Goal: Task Accomplishment & Management: Use online tool/utility

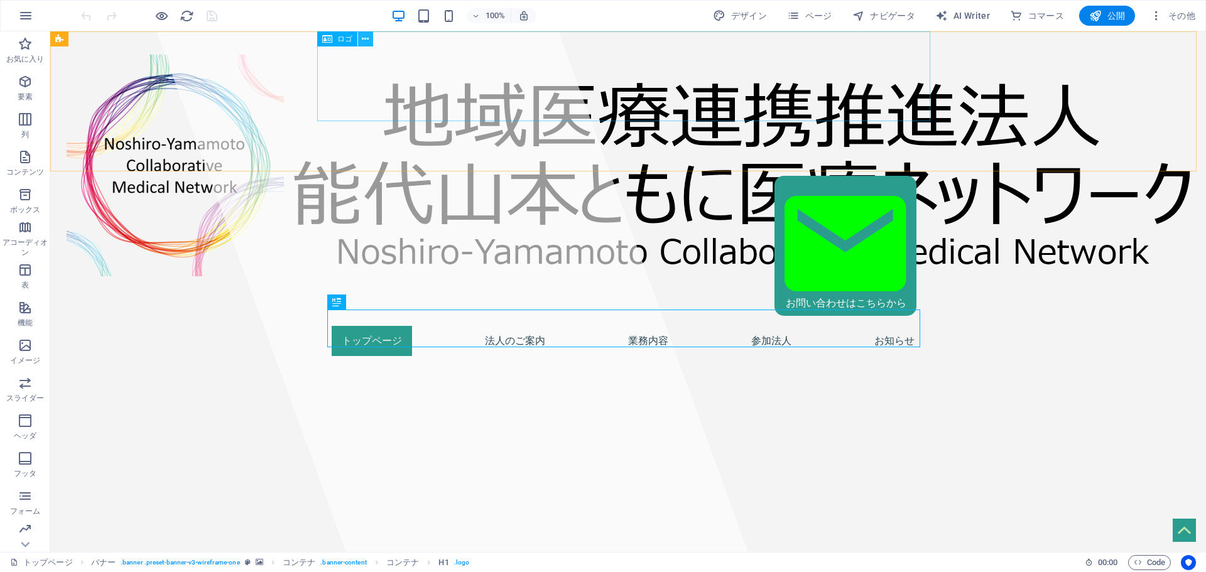
click at [367, 42] on icon at bounding box center [365, 39] width 7 height 13
click at [331, 40] on icon at bounding box center [327, 38] width 10 height 15
click at [365, 39] on icon at bounding box center [365, 39] width 7 height 13
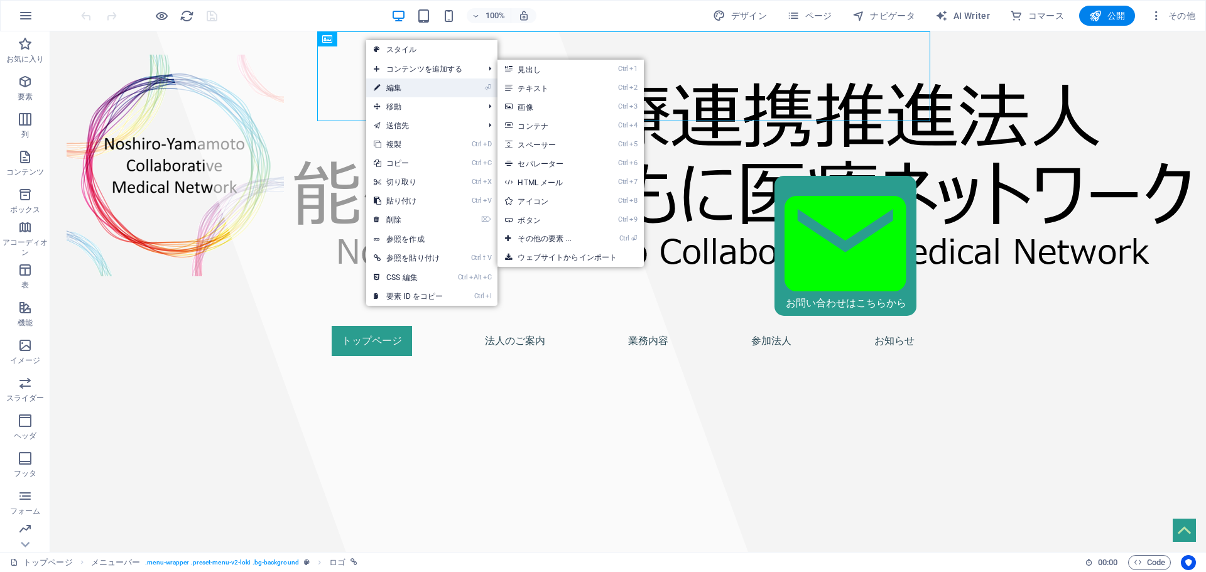
click at [394, 85] on link "⏎ 編集" at bounding box center [408, 88] width 84 height 19
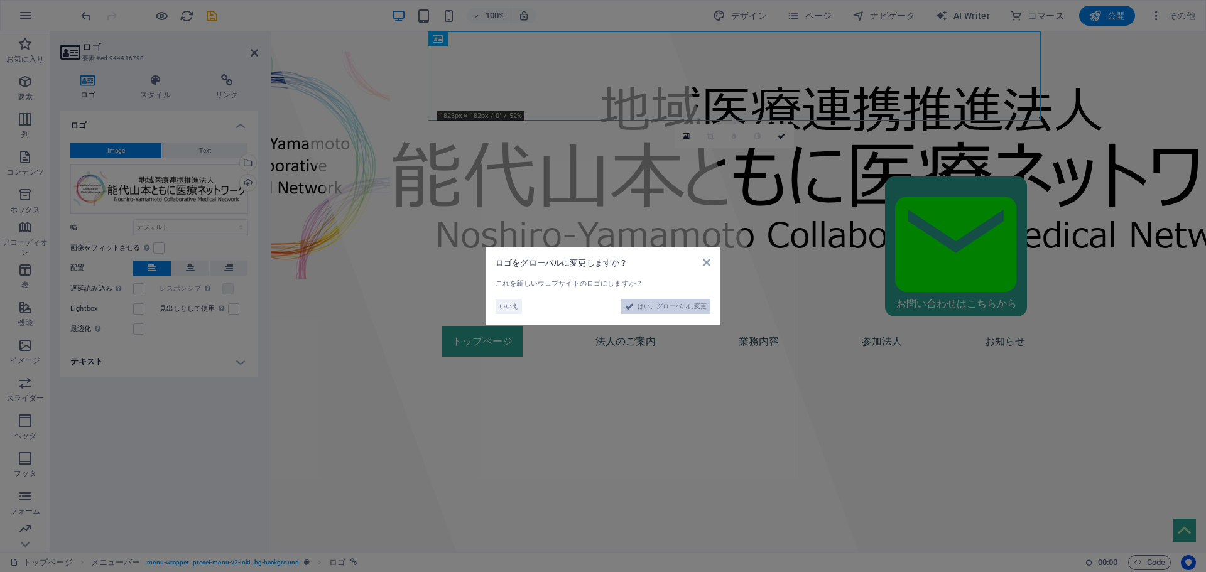
drag, startPoint x: 664, startPoint y: 306, endPoint x: 393, endPoint y: 275, distance: 273.2
click at [664, 306] on span "はい、グローバルに変更" at bounding box center [672, 306] width 69 height 15
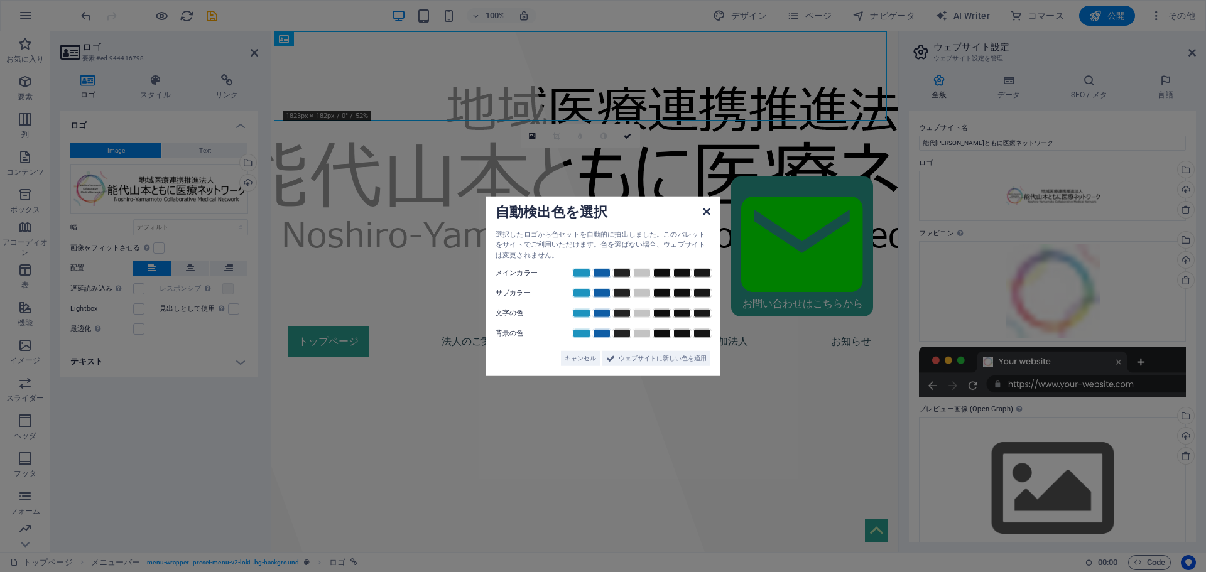
click at [706, 214] on icon at bounding box center [707, 211] width 8 height 10
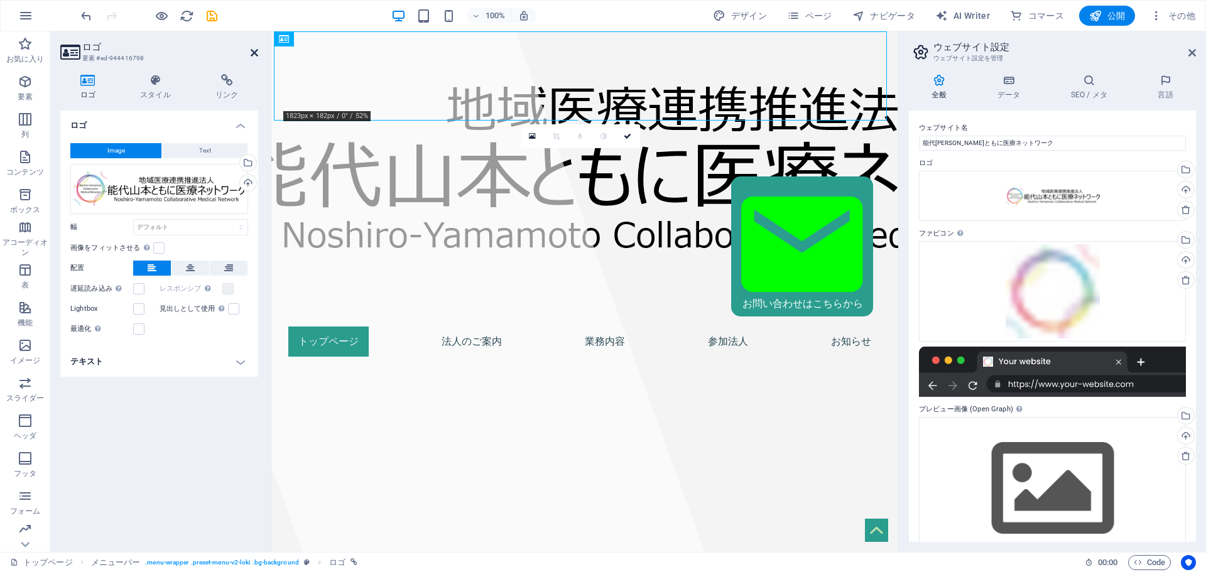
click at [251, 53] on icon at bounding box center [255, 53] width 8 height 10
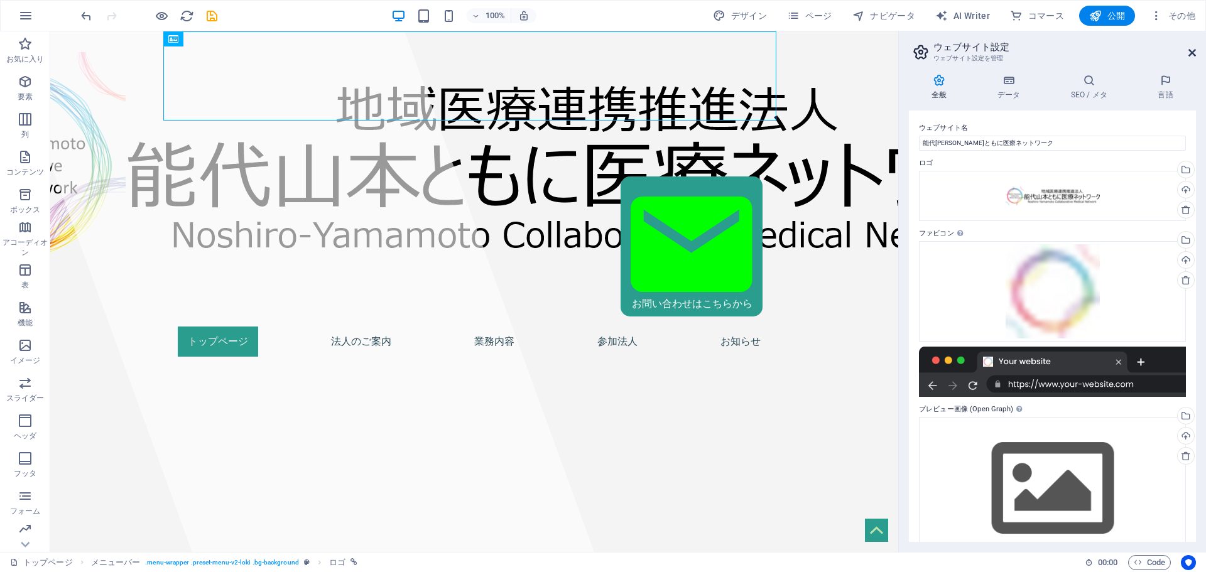
click at [1190, 51] on icon at bounding box center [1192, 53] width 8 height 10
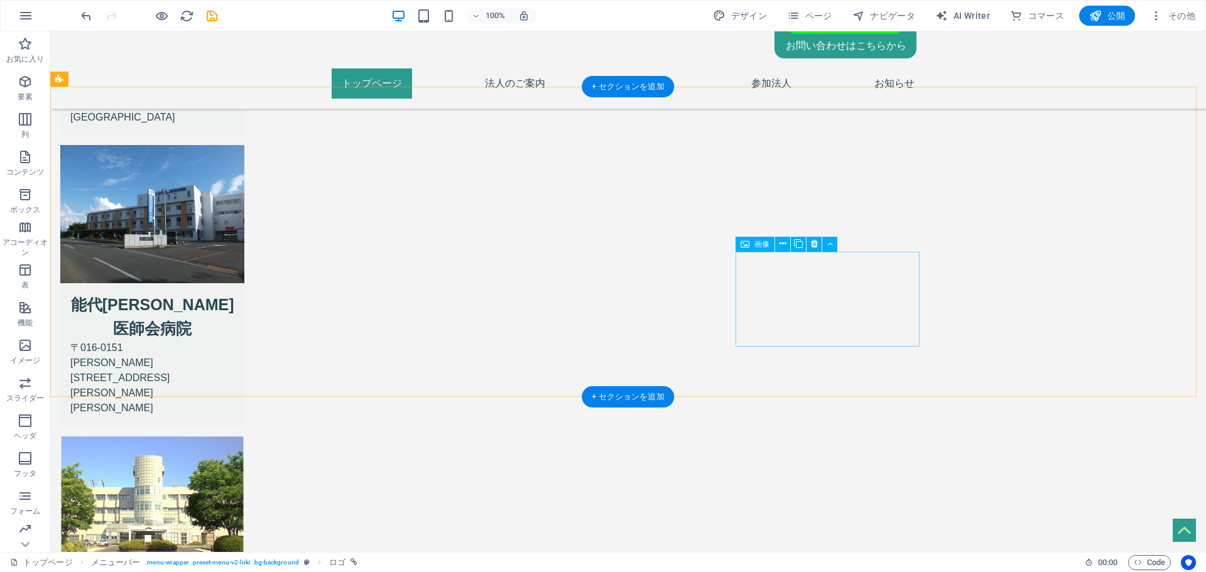
scroll to position [1079, 0]
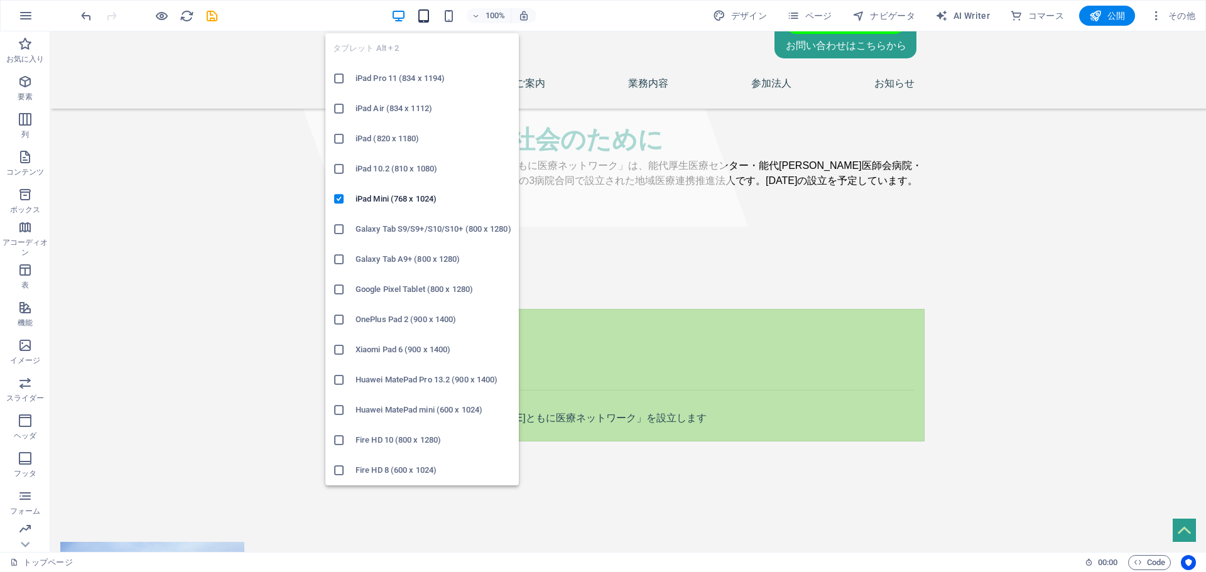
click at [424, 17] on icon "button" at bounding box center [423, 16] width 14 height 14
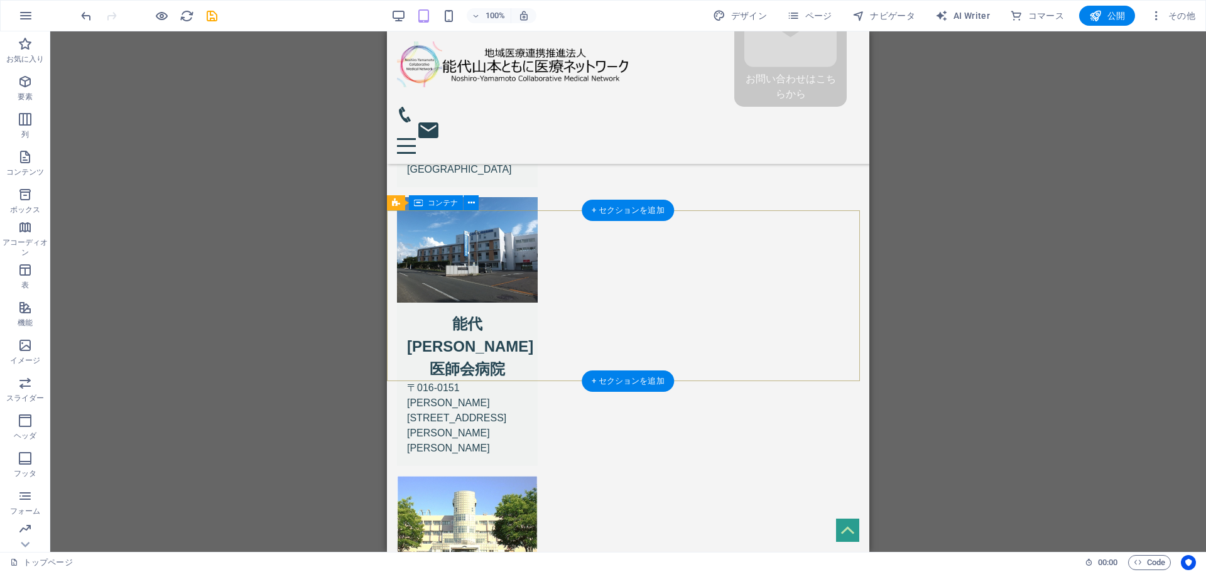
scroll to position [1023, 0]
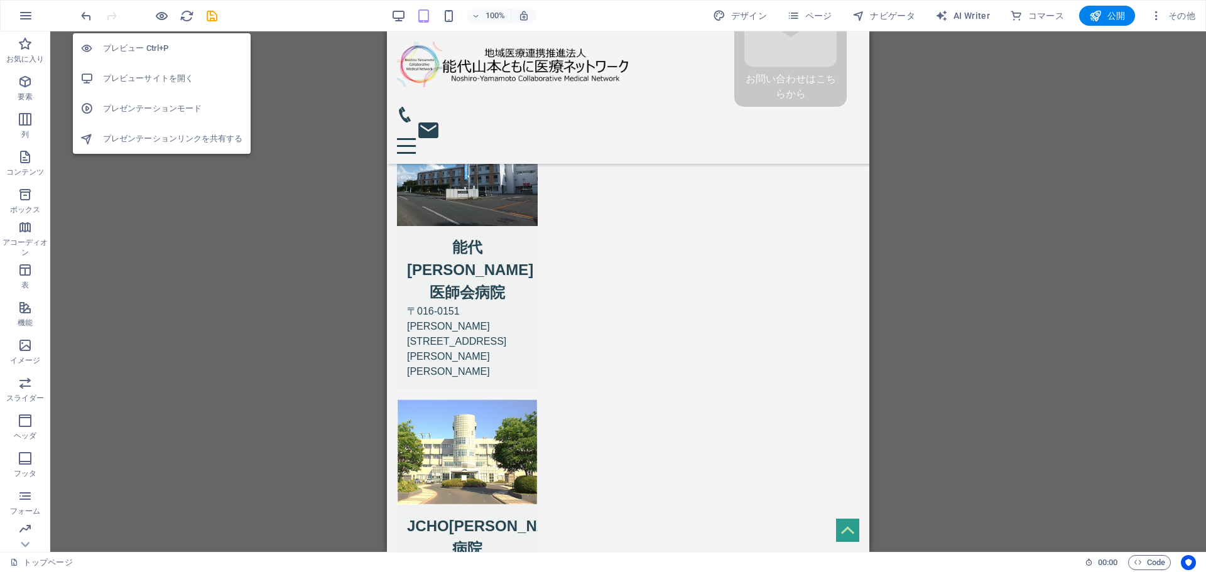
click at [163, 71] on h6 "プレビューサイトを開く" at bounding box center [173, 78] width 140 height 15
click at [157, 16] on icon "button" at bounding box center [162, 16] width 14 height 14
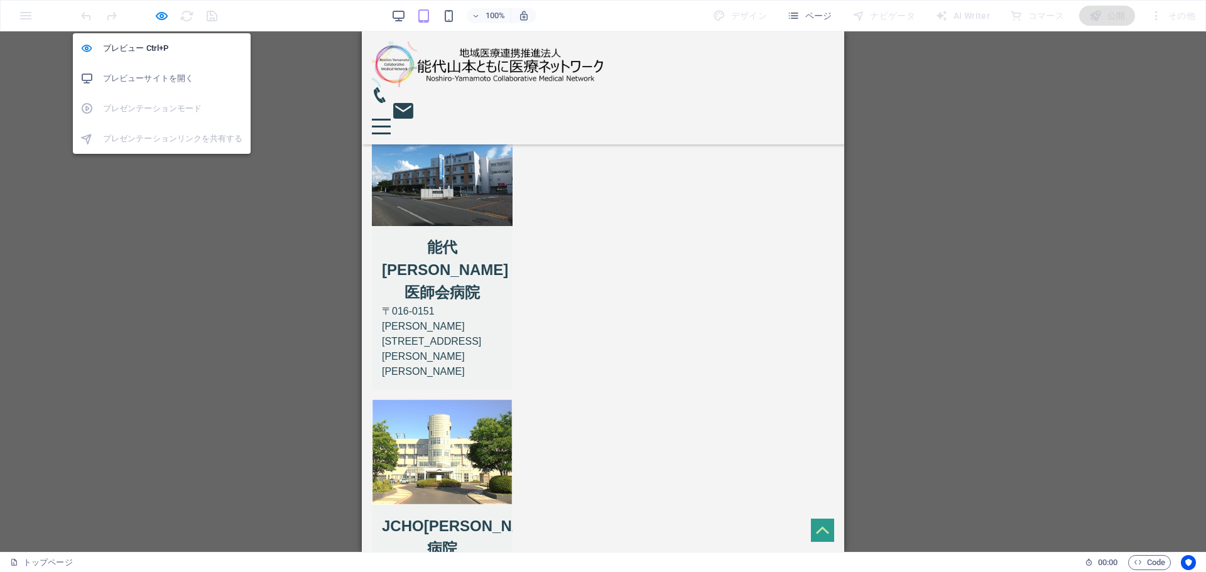
click at [175, 75] on h6 "プレビューサイトを開く" at bounding box center [173, 78] width 140 height 15
click at [159, 16] on icon "button" at bounding box center [162, 16] width 14 height 14
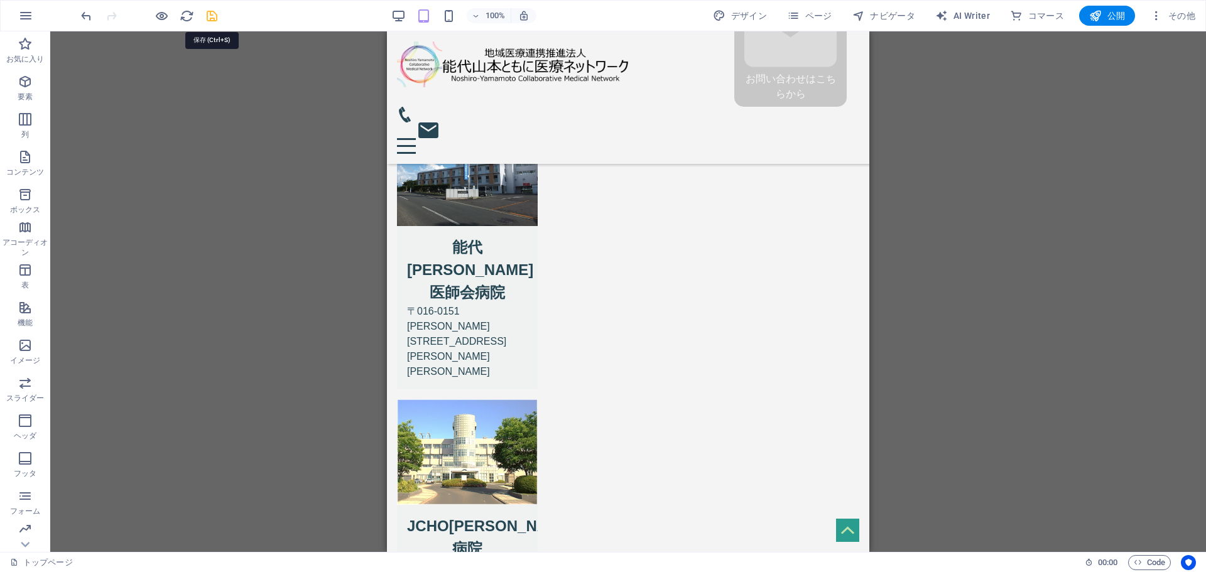
click at [215, 11] on icon "save" at bounding box center [212, 16] width 14 height 14
click at [1113, 15] on span "公開" at bounding box center [1107, 15] width 36 height 13
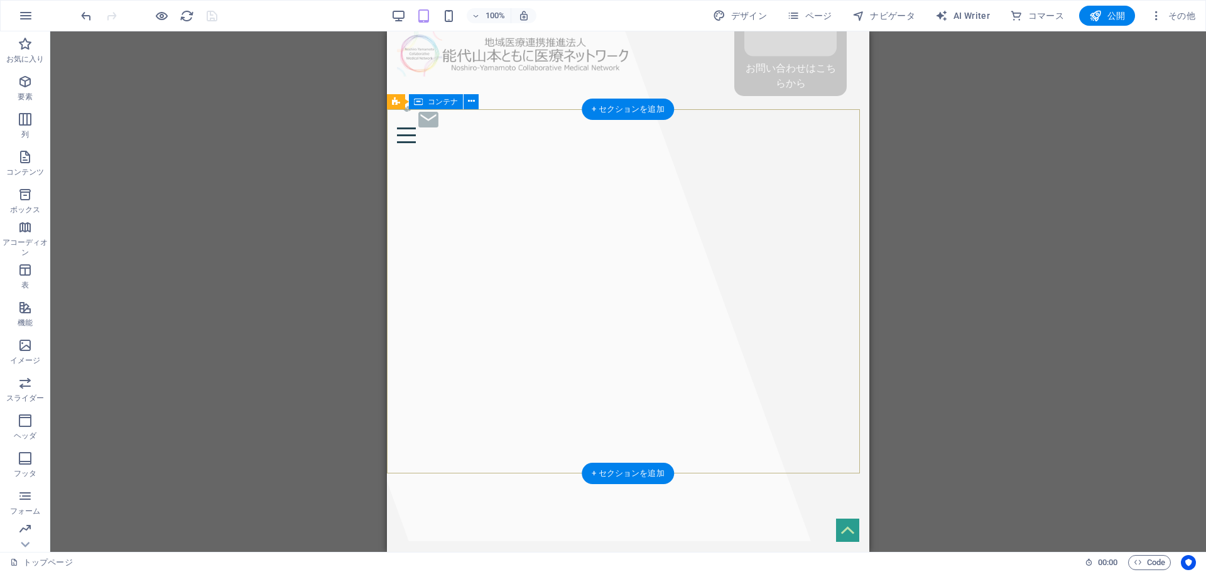
scroll to position [0, 0]
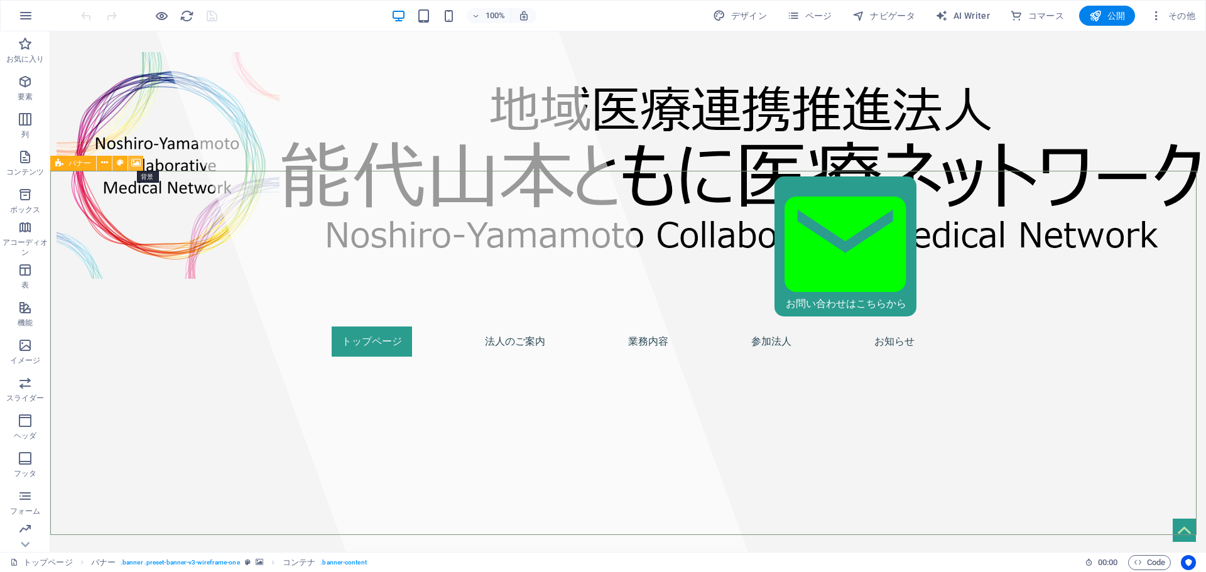
click at [139, 165] on icon at bounding box center [135, 162] width 9 height 13
select select "fade"
select select "ms"
select select "s"
select select "progressive"
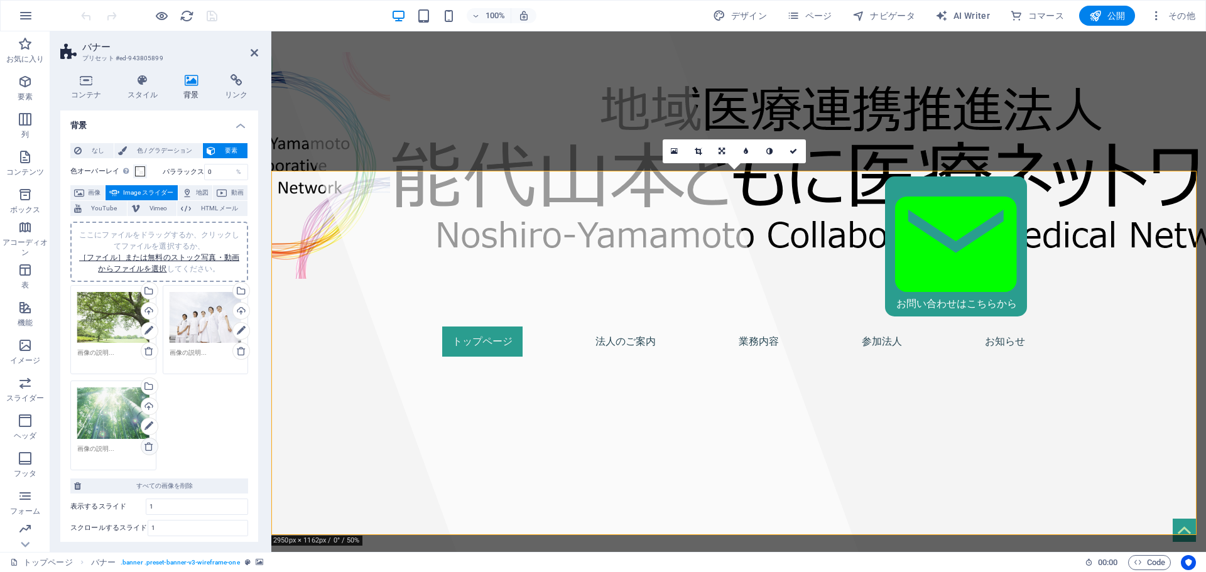
click at [148, 452] on icon at bounding box center [149, 447] width 10 height 10
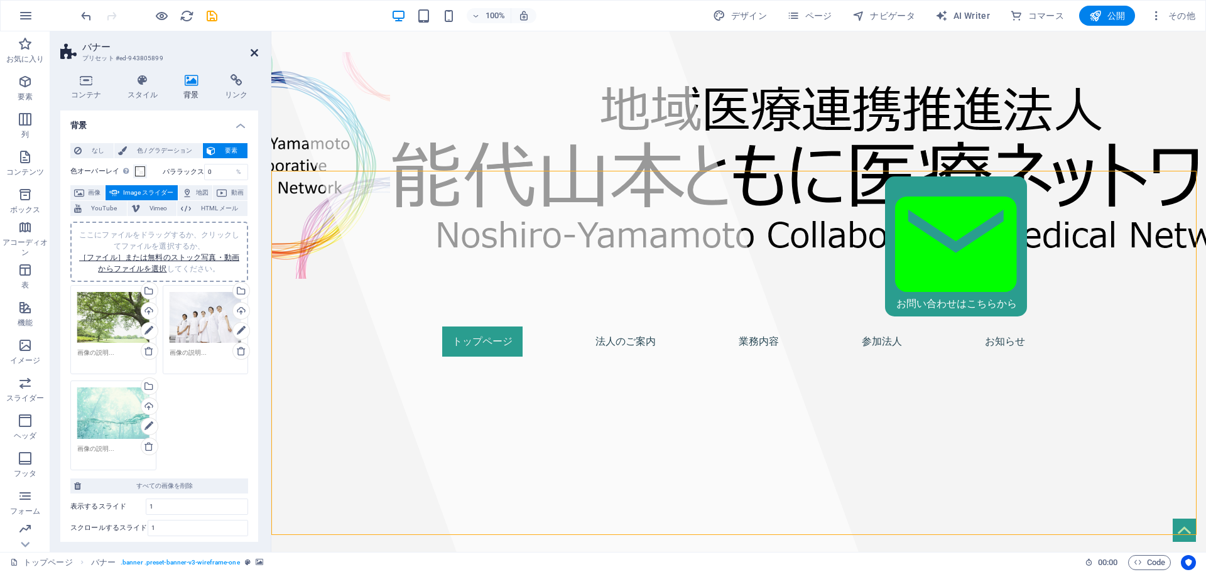
click at [253, 53] on icon at bounding box center [255, 53] width 8 height 10
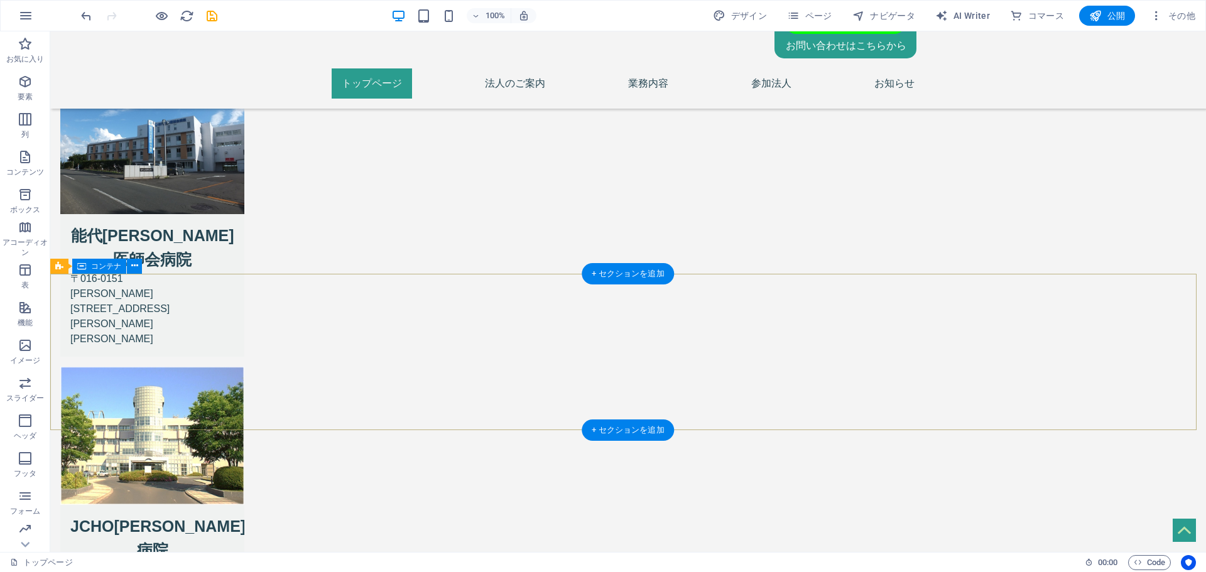
scroll to position [1079, 0]
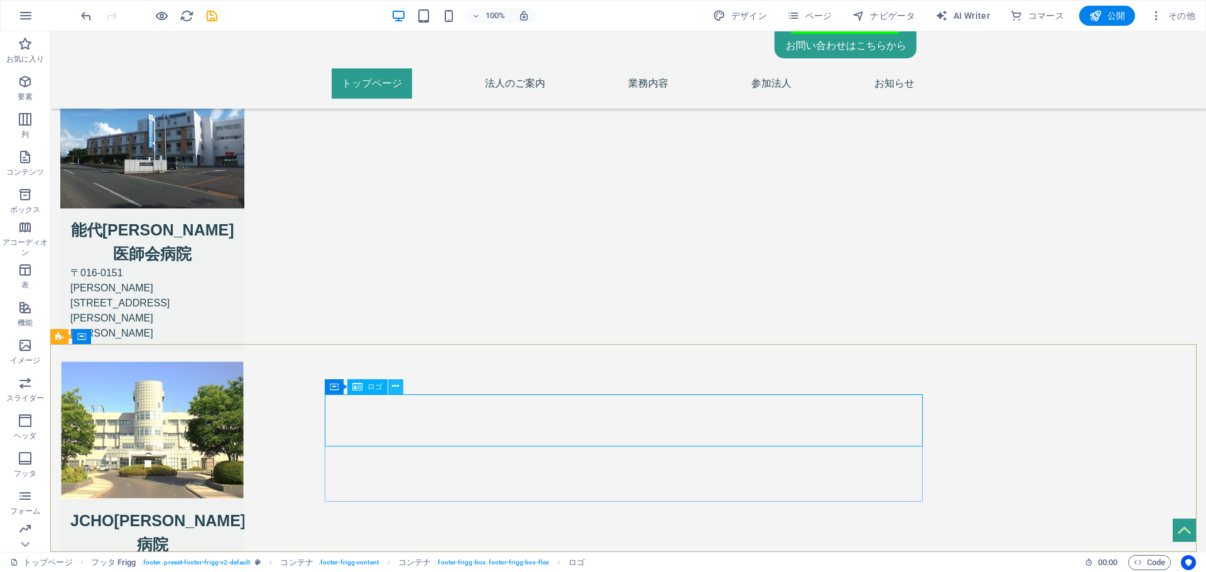
click at [396, 389] on icon at bounding box center [395, 386] width 7 height 13
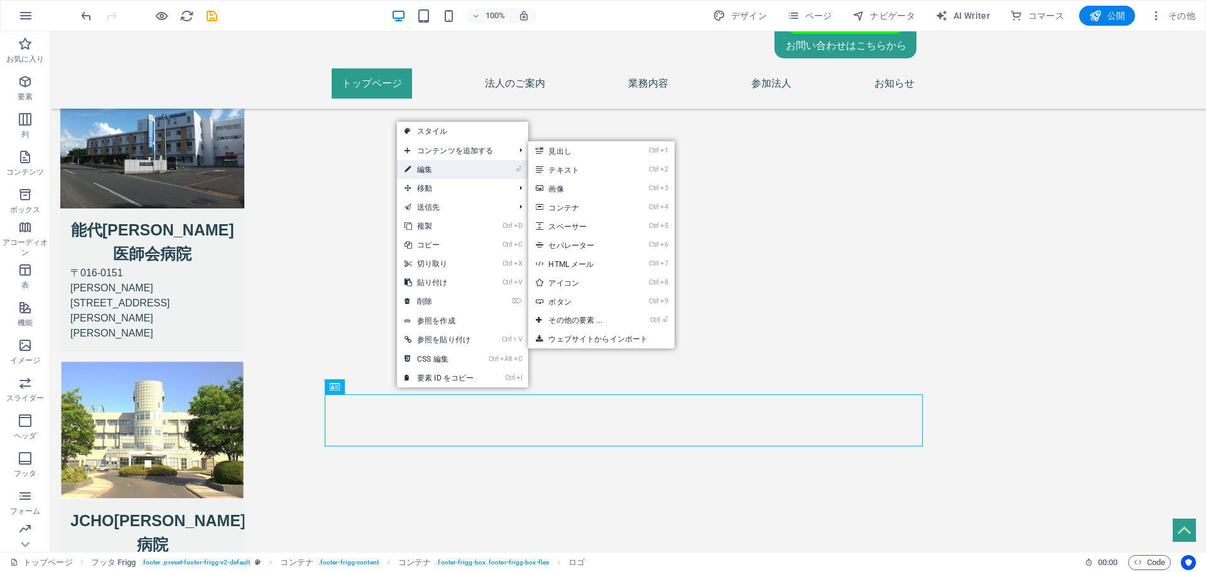
click at [450, 174] on link "⏎ 編集" at bounding box center [439, 169] width 84 height 19
select select "px"
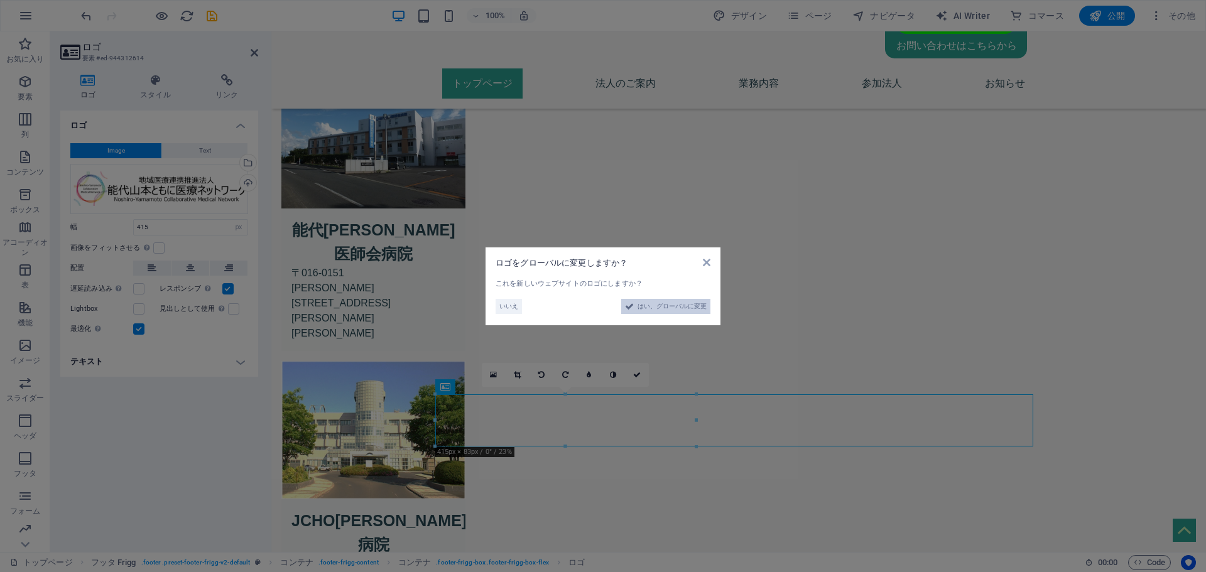
click at [646, 307] on span "はい、グローバルに変更" at bounding box center [672, 306] width 69 height 15
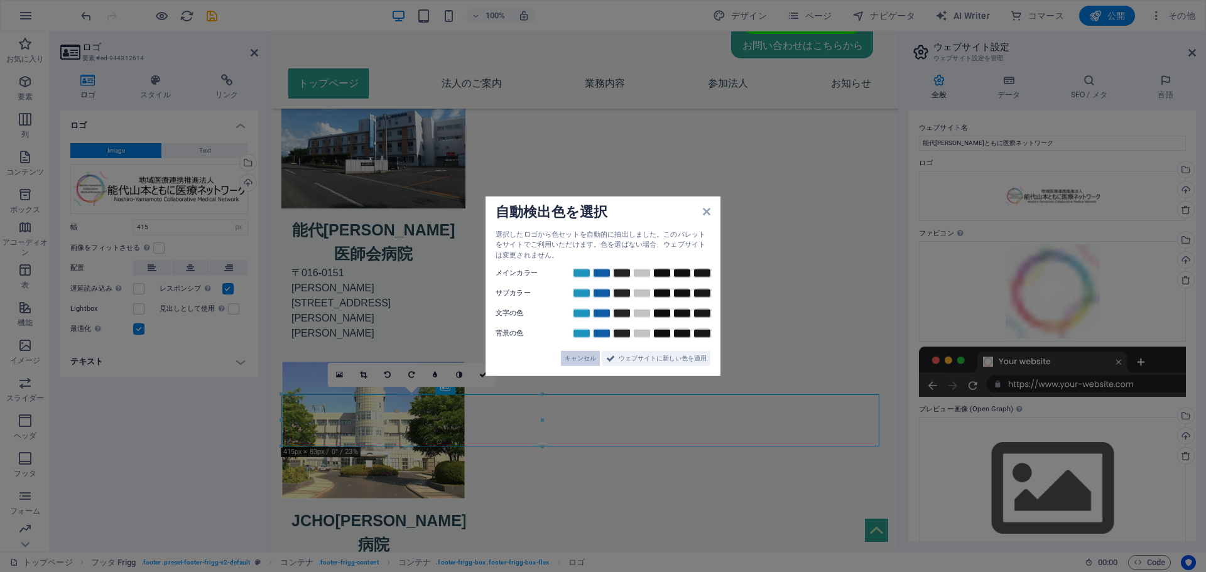
click at [572, 352] on span "キャンセル" at bounding box center [580, 358] width 31 height 15
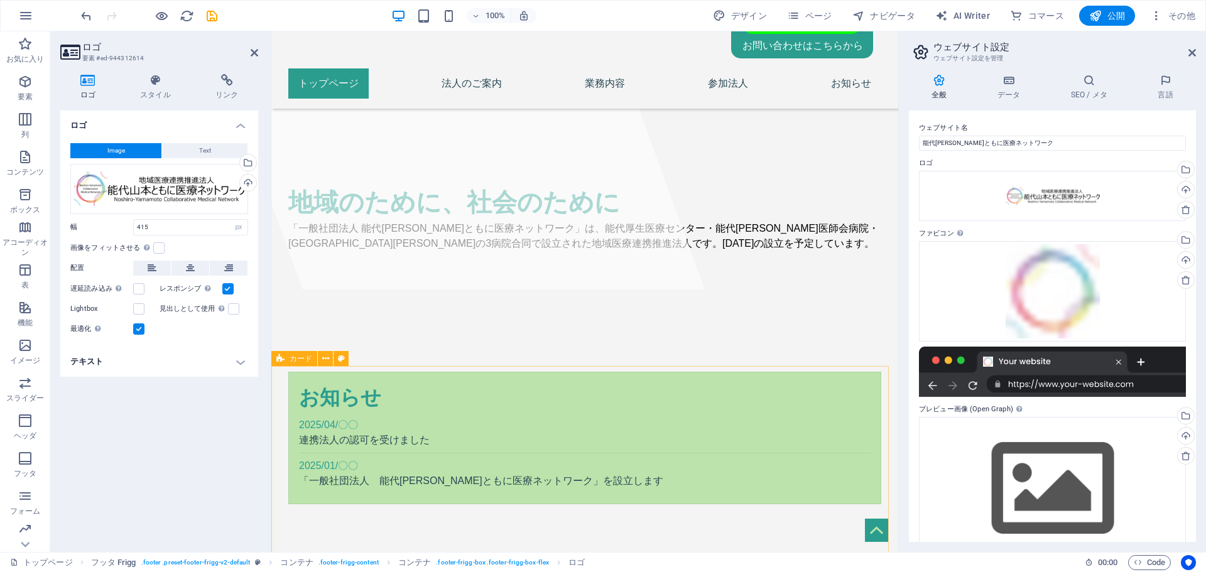
scroll to position [0, 0]
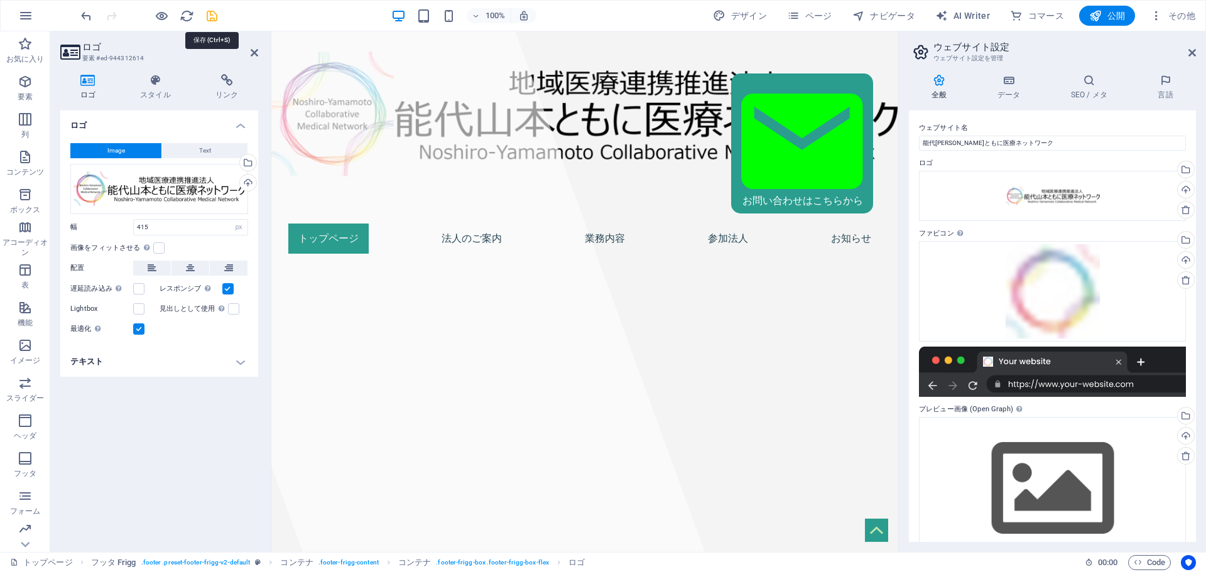
click at [214, 9] on icon "save" at bounding box center [212, 16] width 14 height 14
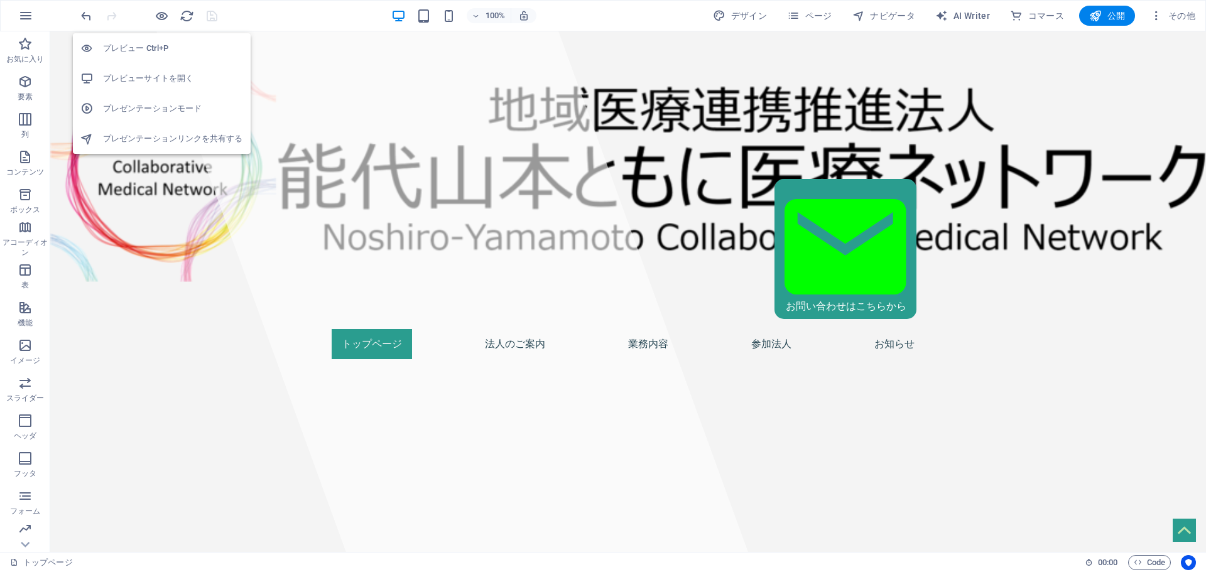
click at [156, 74] on h6 "プレビューサイトを開く" at bounding box center [173, 78] width 140 height 15
click at [160, 19] on icon "button" at bounding box center [162, 16] width 14 height 14
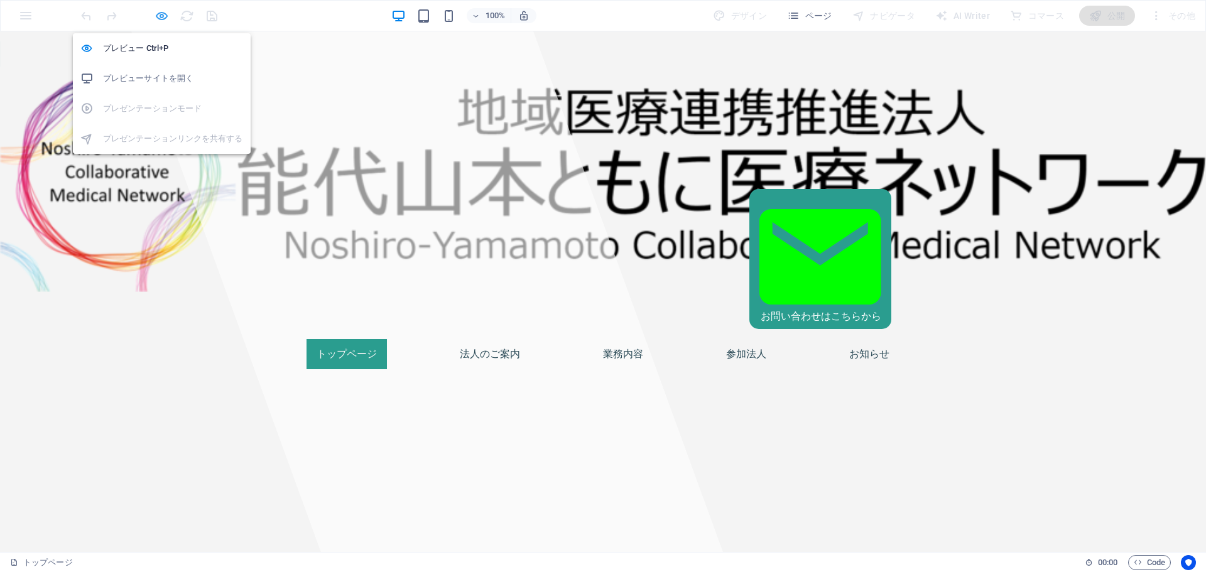
click at [164, 19] on icon "button" at bounding box center [162, 16] width 14 height 14
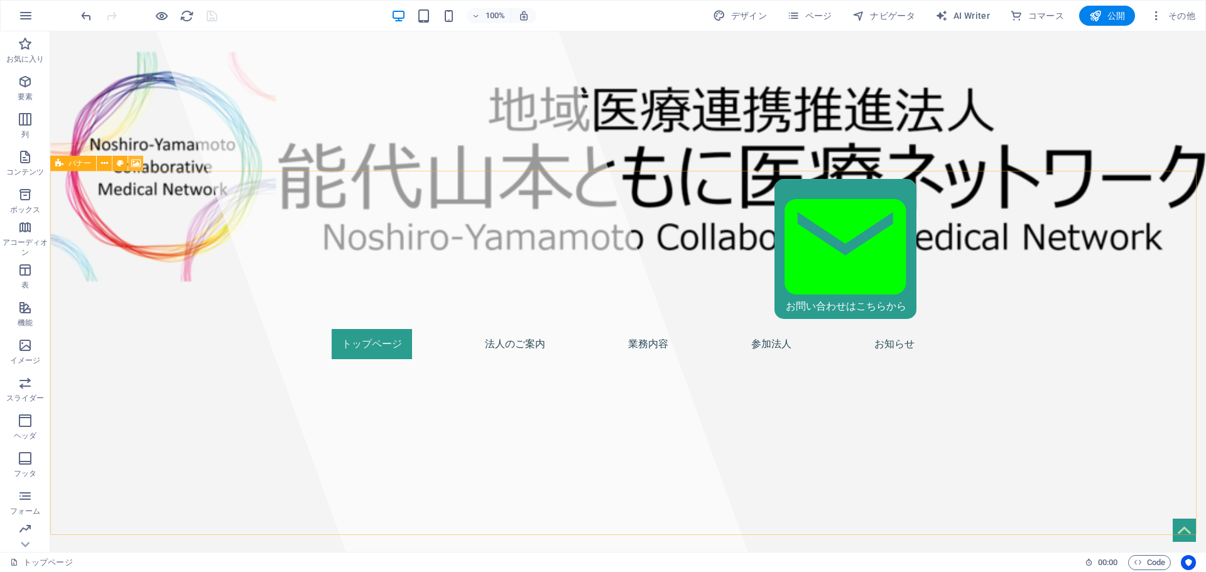
click at [139, 158] on icon at bounding box center [135, 163] width 9 height 13
select select "fade"
select select "ms"
select select "s"
select select "progressive"
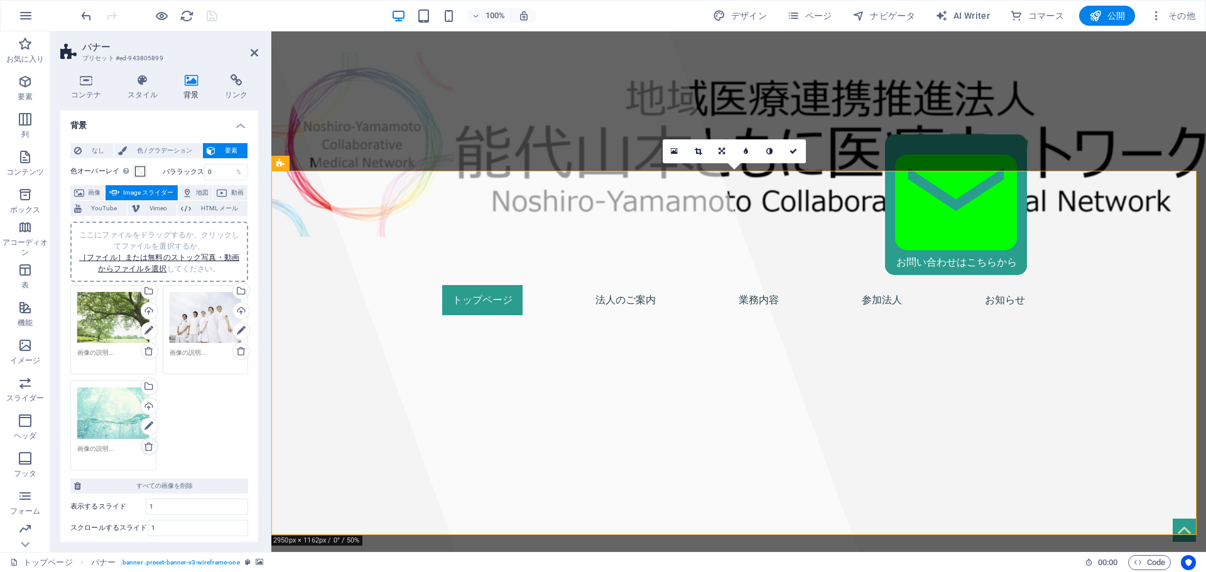
click at [151, 452] on icon at bounding box center [149, 447] width 10 height 10
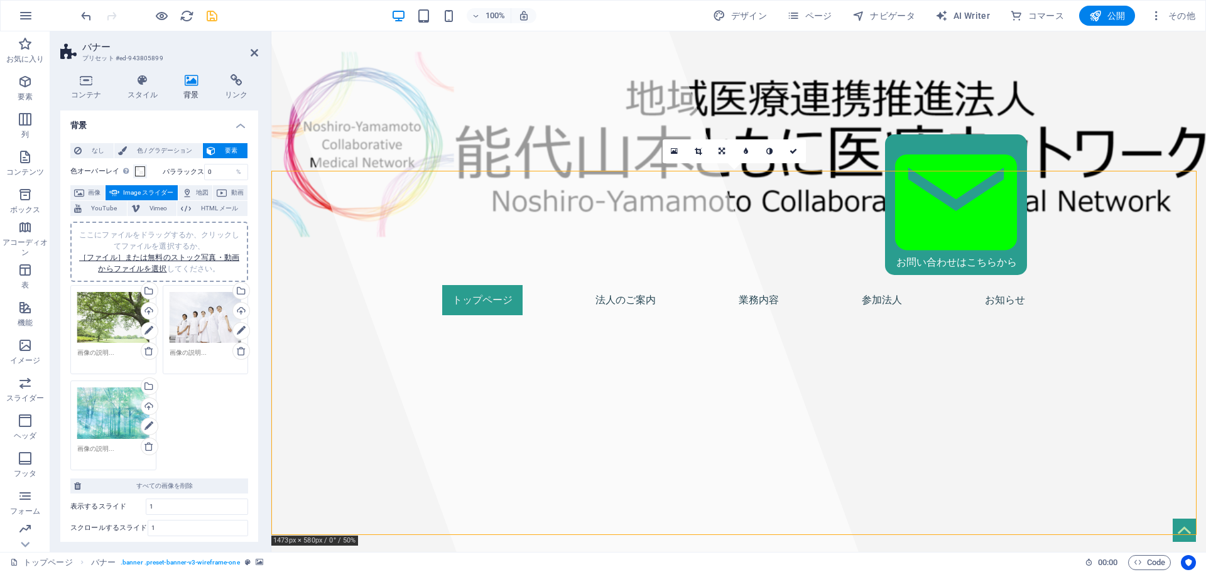
click at [104, 439] on div "ここにファイルをドラッグするか、クリックしてファイルを選択するか、 ［ファイル］または無料のストック写真・動画からファイルを選択 してください。" at bounding box center [113, 414] width 72 height 52
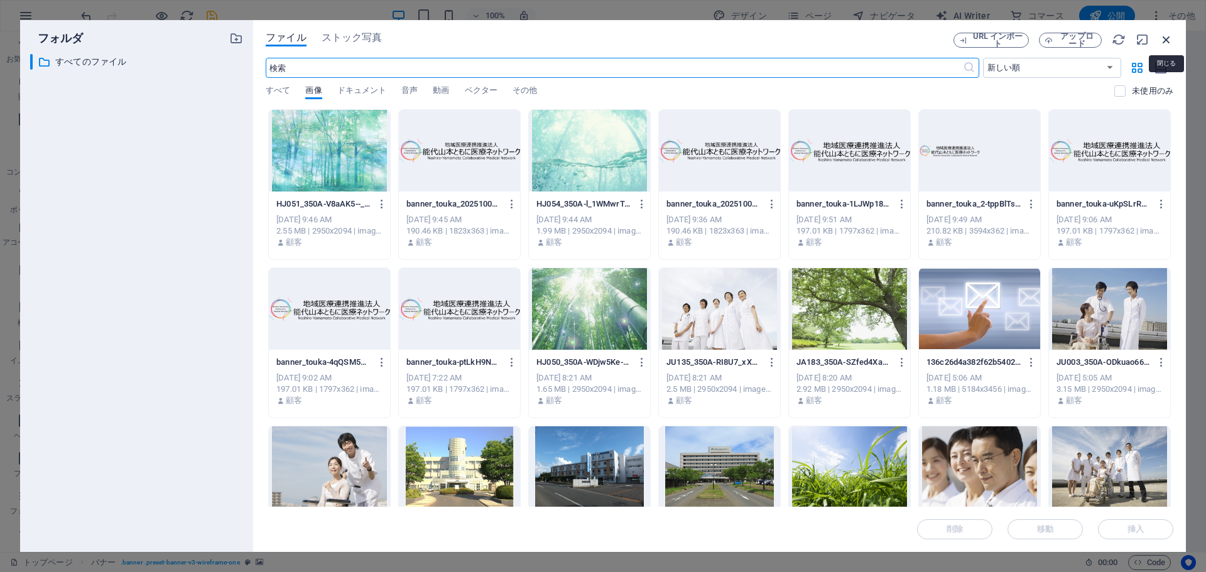
click at [1167, 44] on icon "button" at bounding box center [1167, 40] width 14 height 14
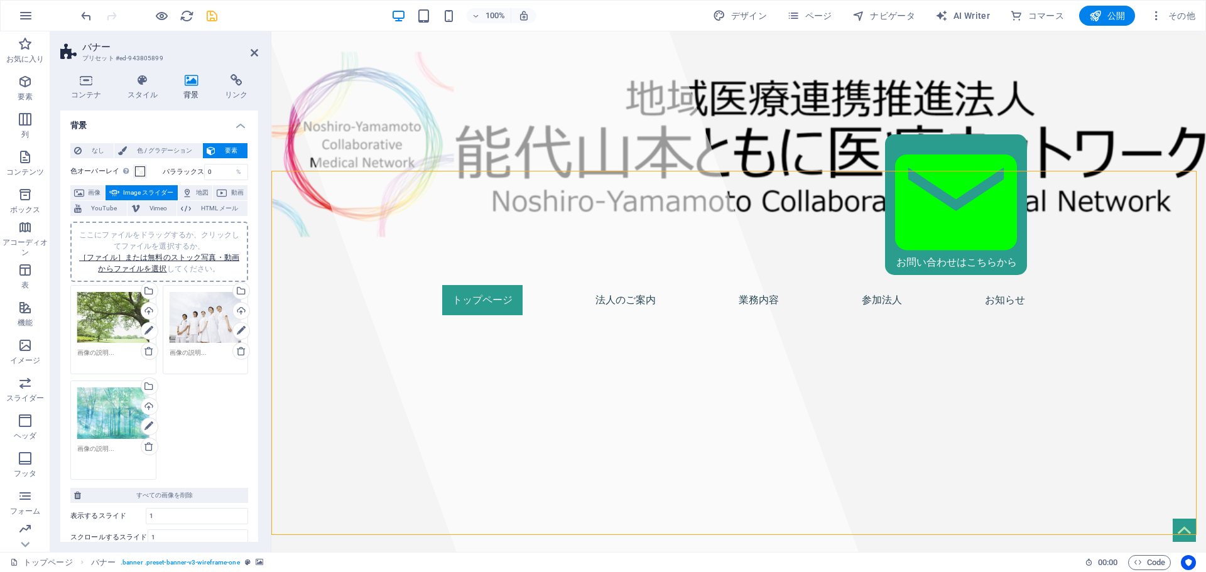
click at [106, 471] on textarea at bounding box center [113, 458] width 72 height 28
click at [96, 428] on div "ここにファイルをドラッグするか、クリックしてファイルを選択するか、 ［ファイル］または無料のストック写真・動画からファイルを選択 してください。" at bounding box center [113, 414] width 72 height 52
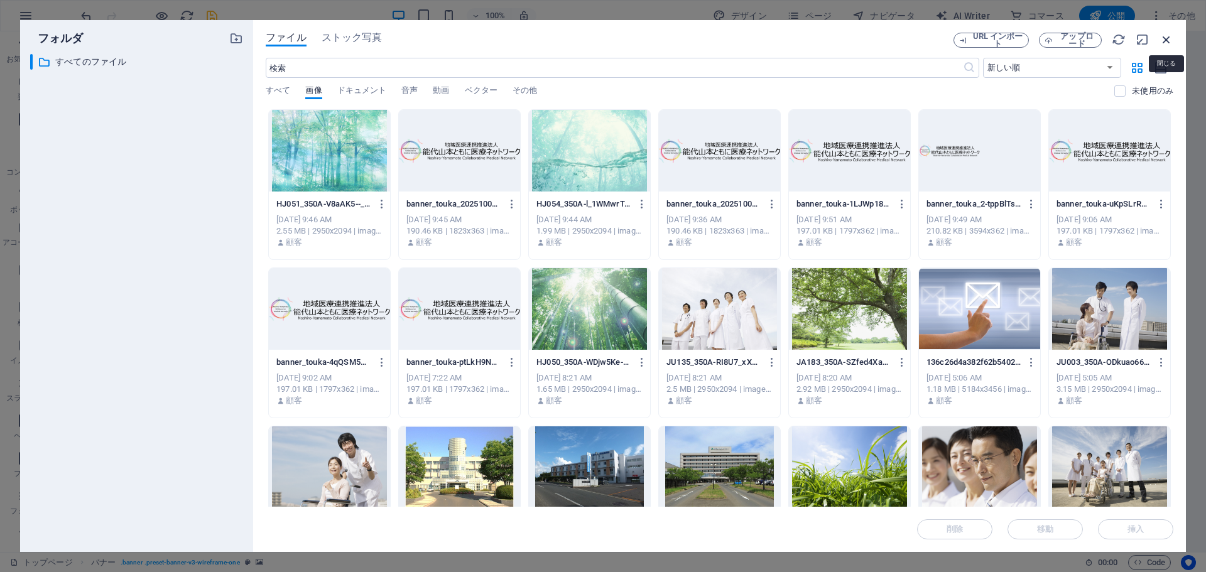
drag, startPoint x: 1168, startPoint y: 37, endPoint x: 741, endPoint y: 13, distance: 428.5
click at [1168, 37] on icon "button" at bounding box center [1167, 40] width 14 height 14
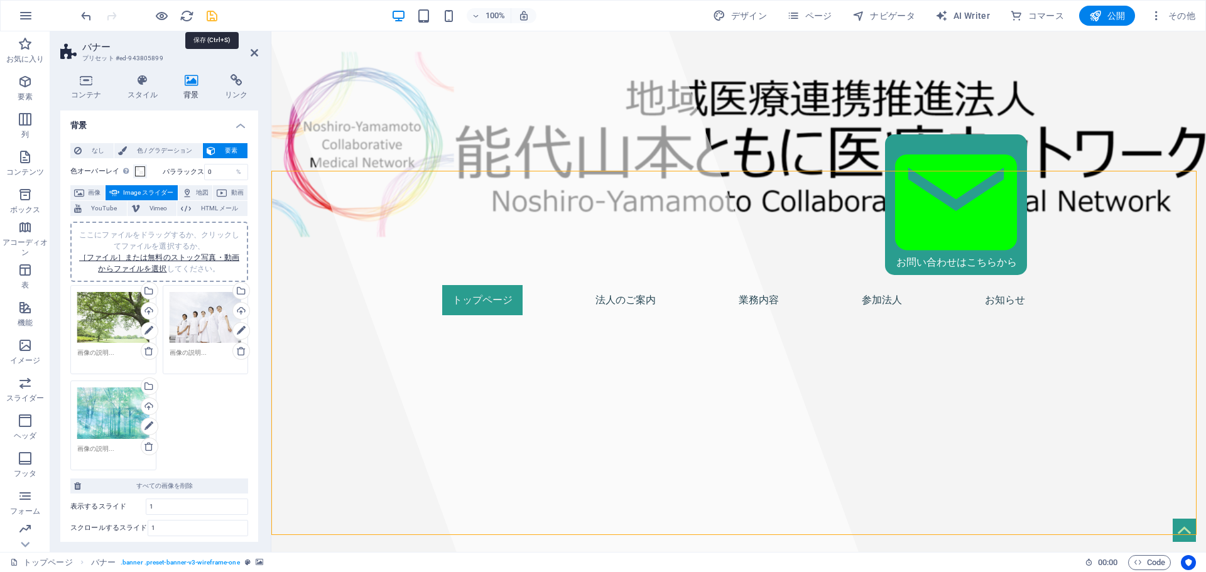
click at [207, 14] on icon "save" at bounding box center [212, 16] width 14 height 14
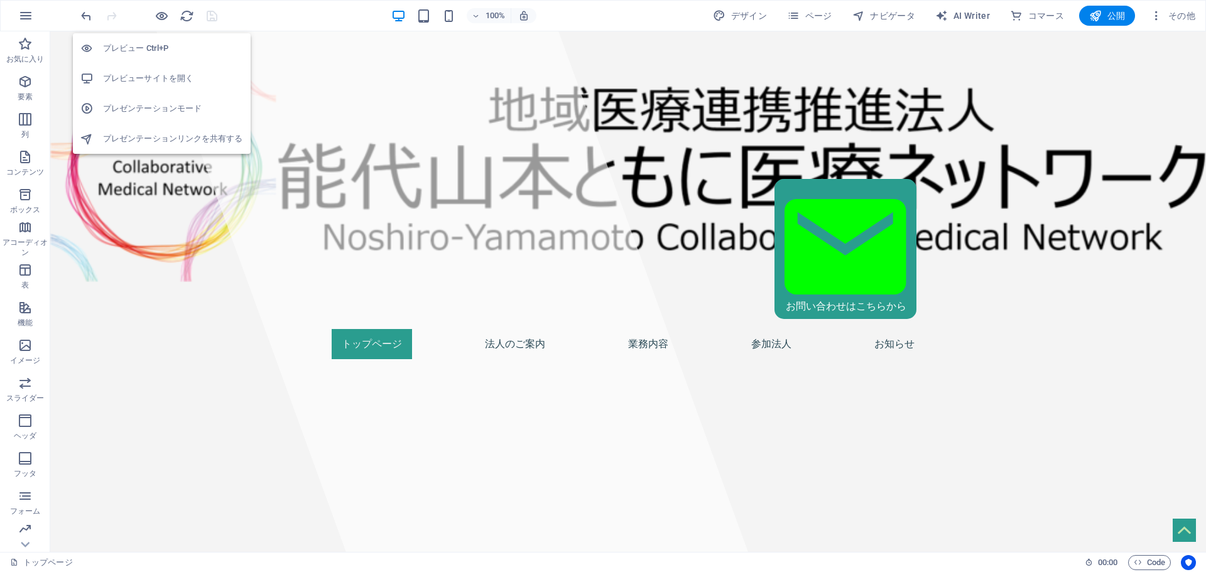
click at [167, 72] on h6 "プレビューサイトを開く" at bounding box center [173, 78] width 140 height 15
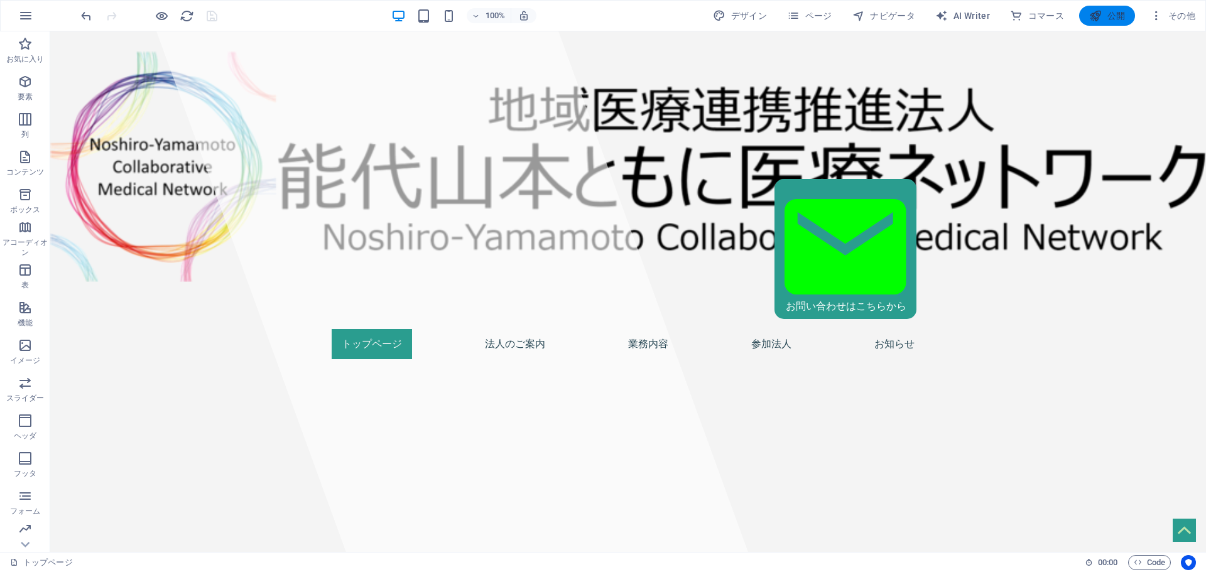
click at [1110, 13] on span "公開" at bounding box center [1107, 15] width 36 height 13
